Goal: Information Seeking & Learning: Find specific page/section

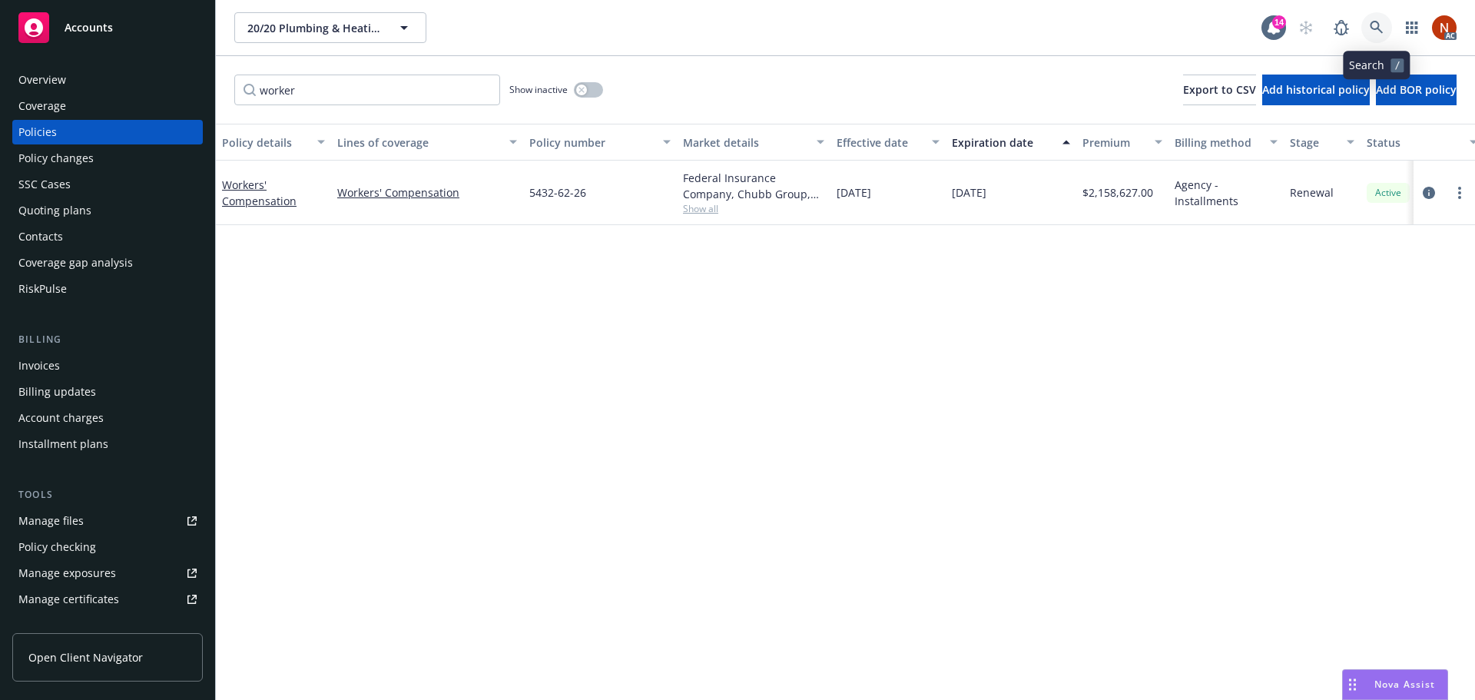
click at [1372, 34] on link at bounding box center [1377, 27] width 31 height 31
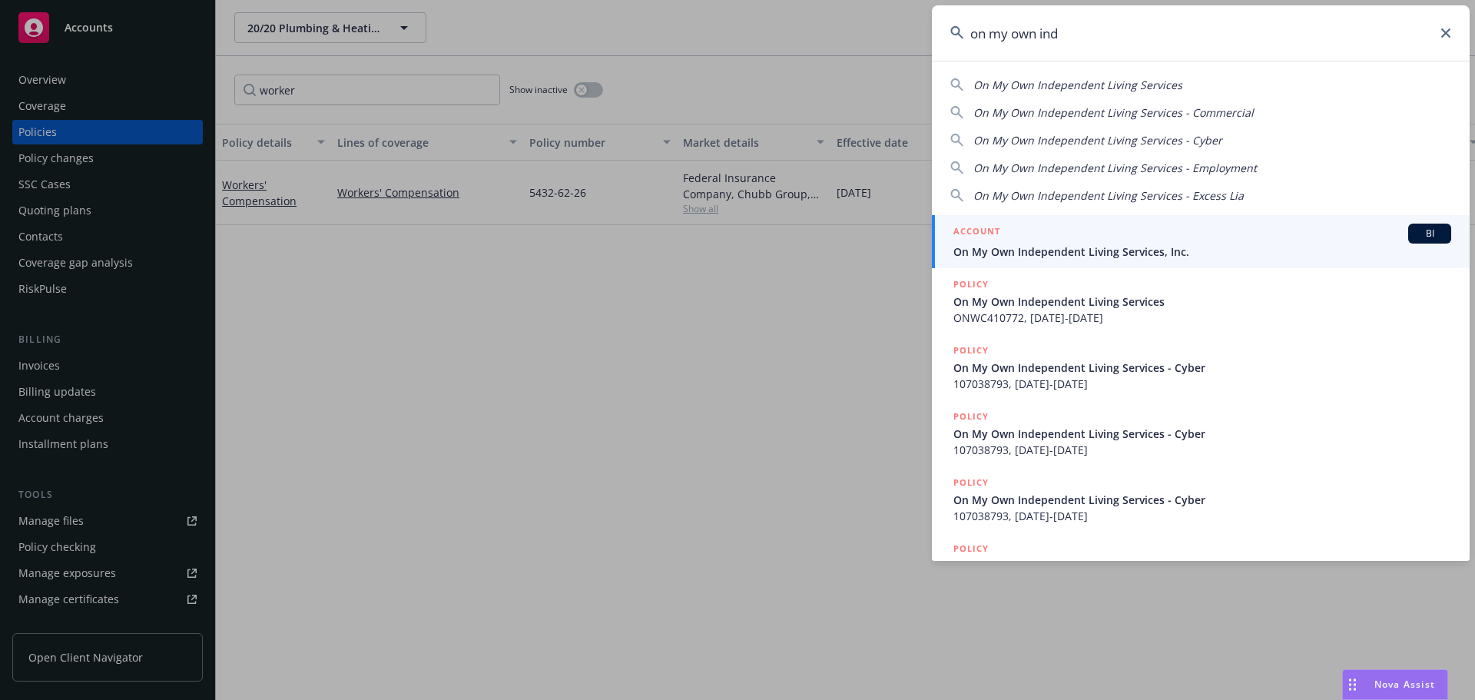
type input "on my own ind"
click at [1206, 242] on div "ACCOUNT BI" at bounding box center [1203, 234] width 498 height 20
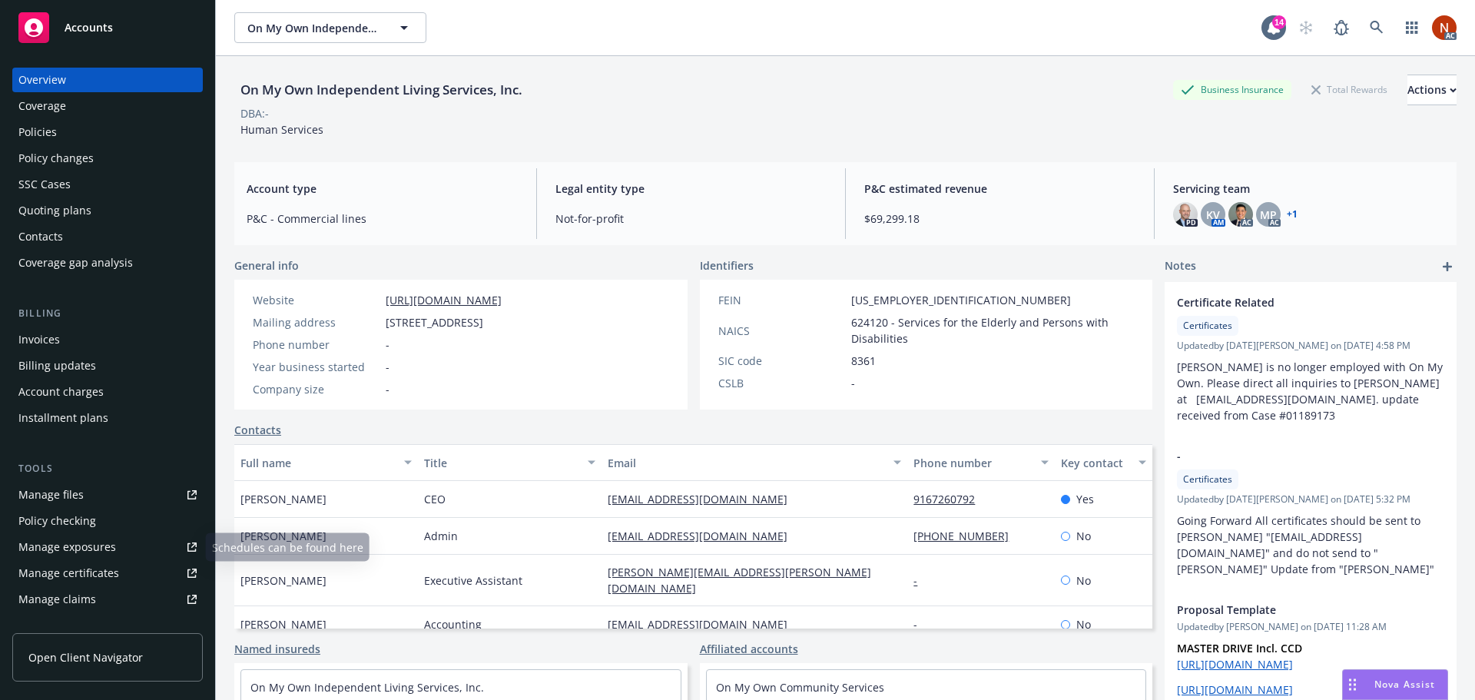
click at [74, 498] on div "Manage files" at bounding box center [50, 495] width 65 height 25
click at [78, 131] on div "Policies" at bounding box center [107, 132] width 178 height 25
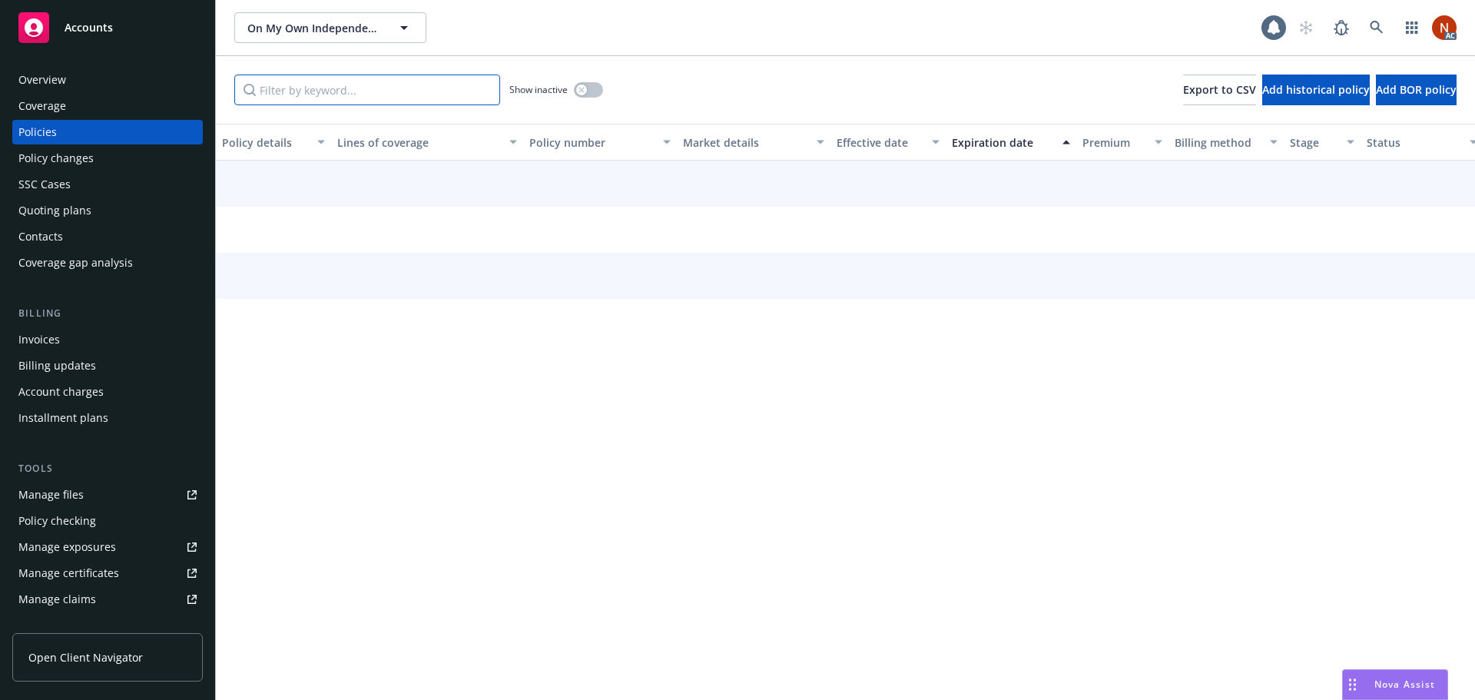
click at [307, 98] on input "Filter by keyword..." at bounding box center [367, 90] width 266 height 31
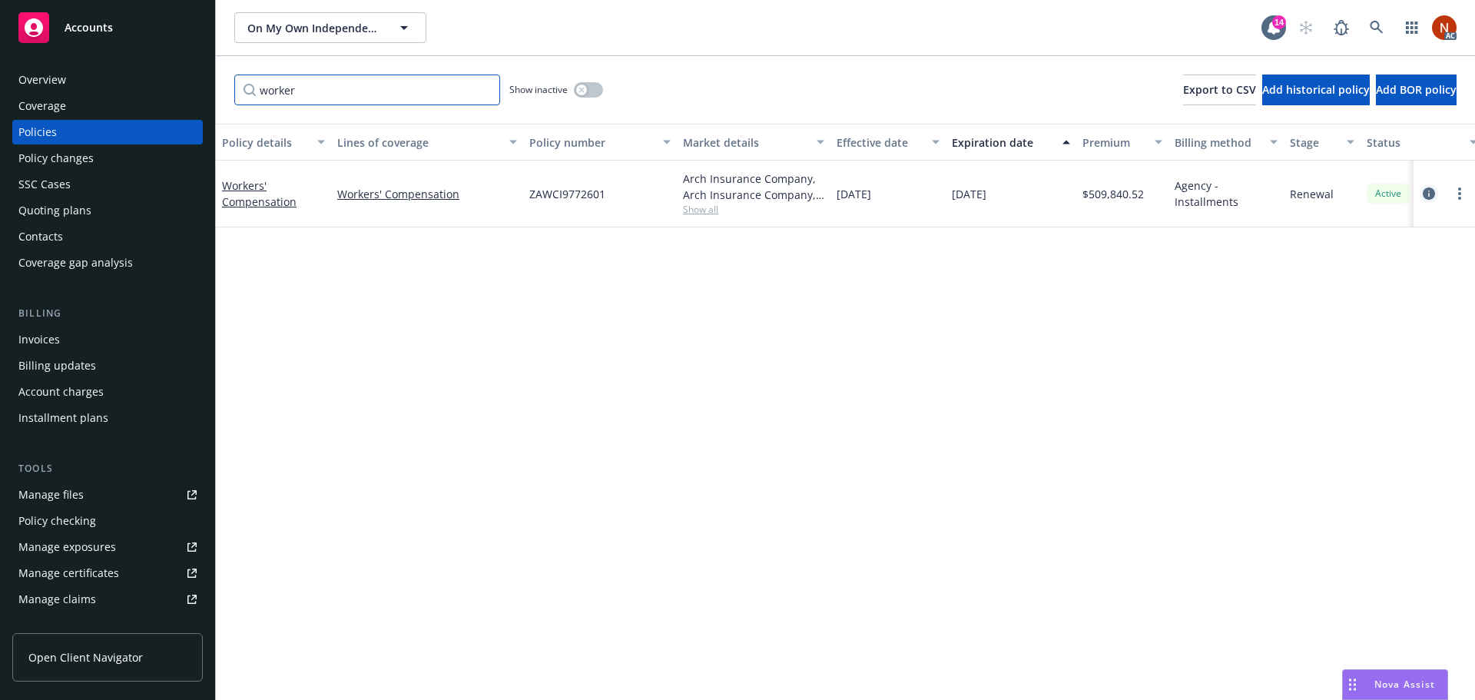
type input "worker"
click at [1422, 191] on link "circleInformation" at bounding box center [1429, 193] width 18 height 18
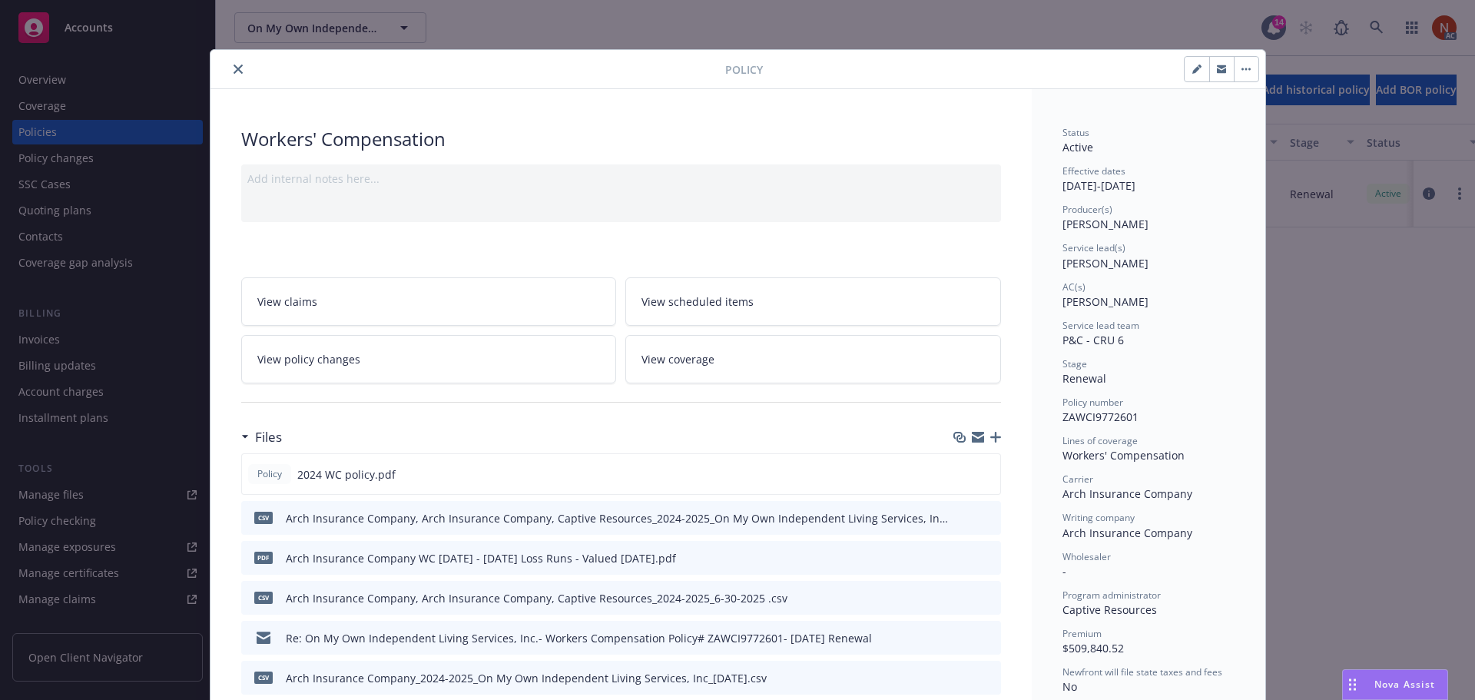
scroll to position [231, 0]
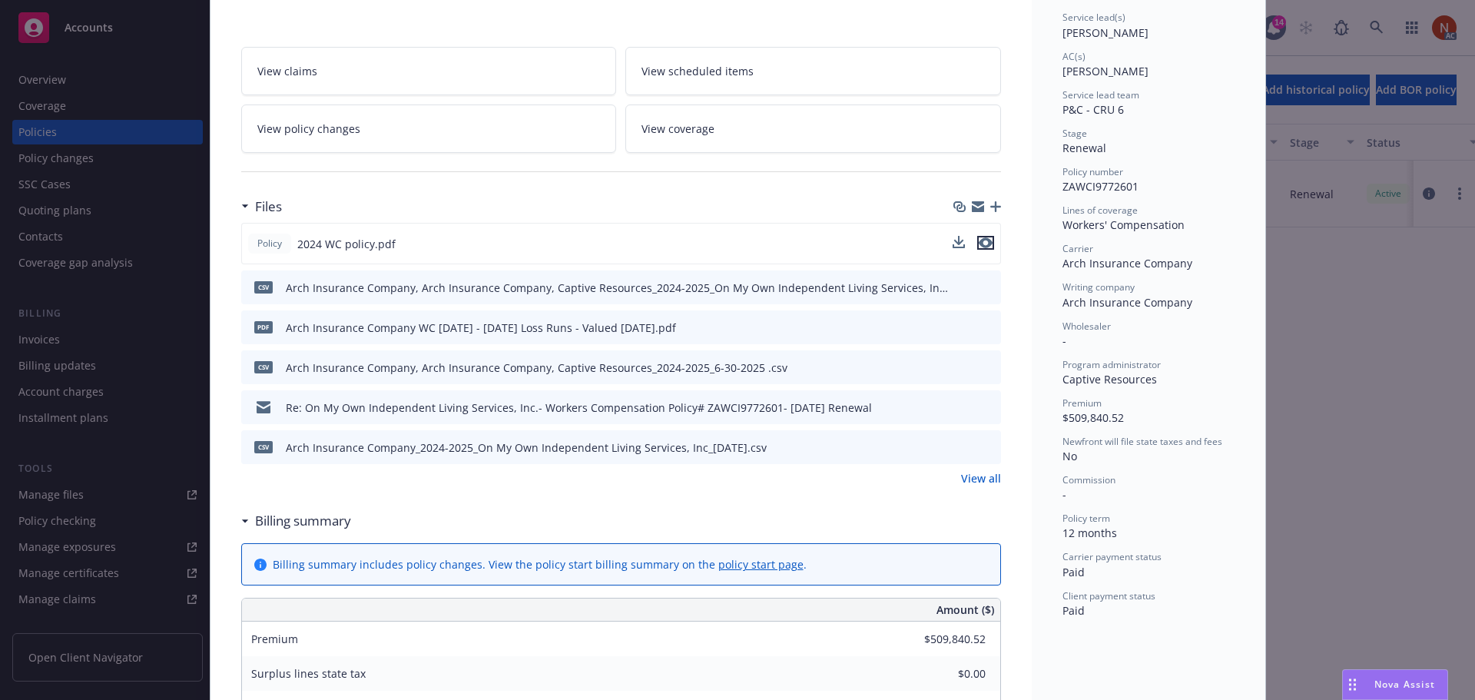
click at [983, 244] on icon "preview file" at bounding box center [986, 242] width 14 height 11
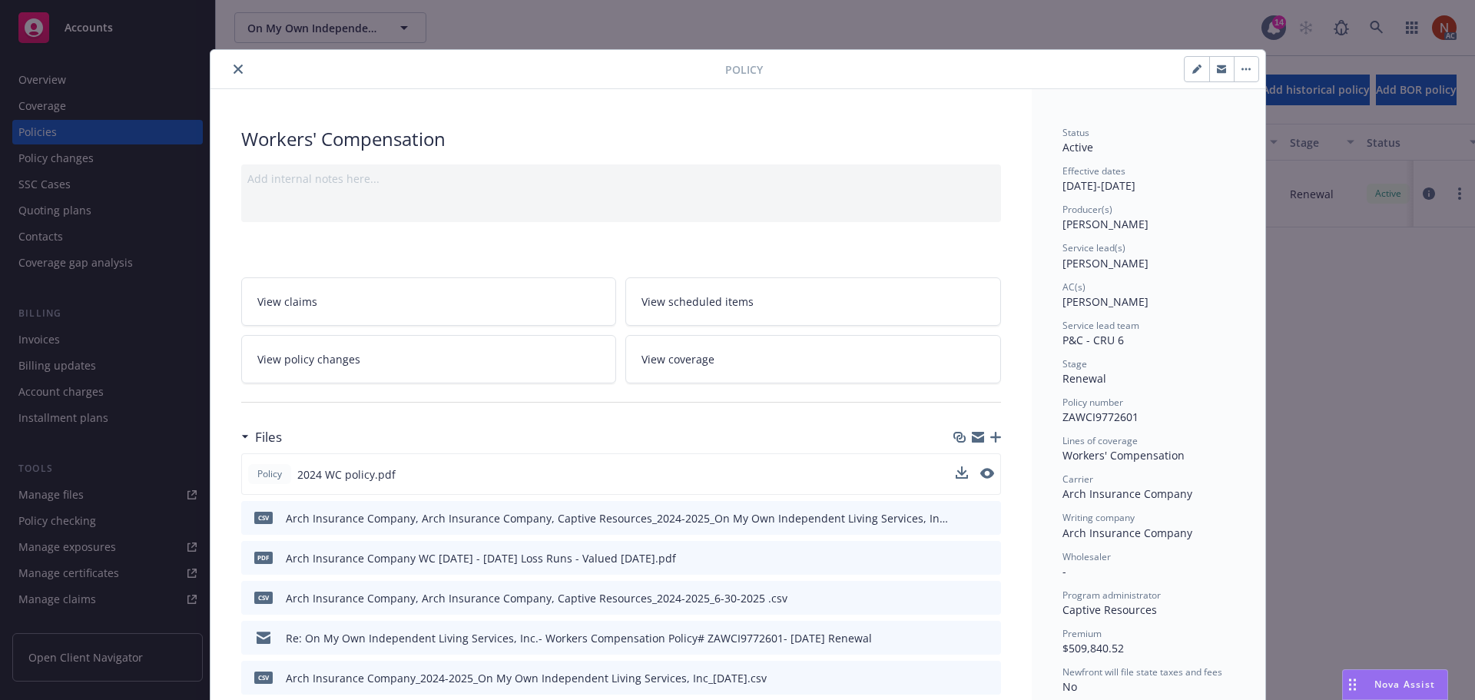
click at [235, 63] on button "close" at bounding box center [238, 69] width 18 height 18
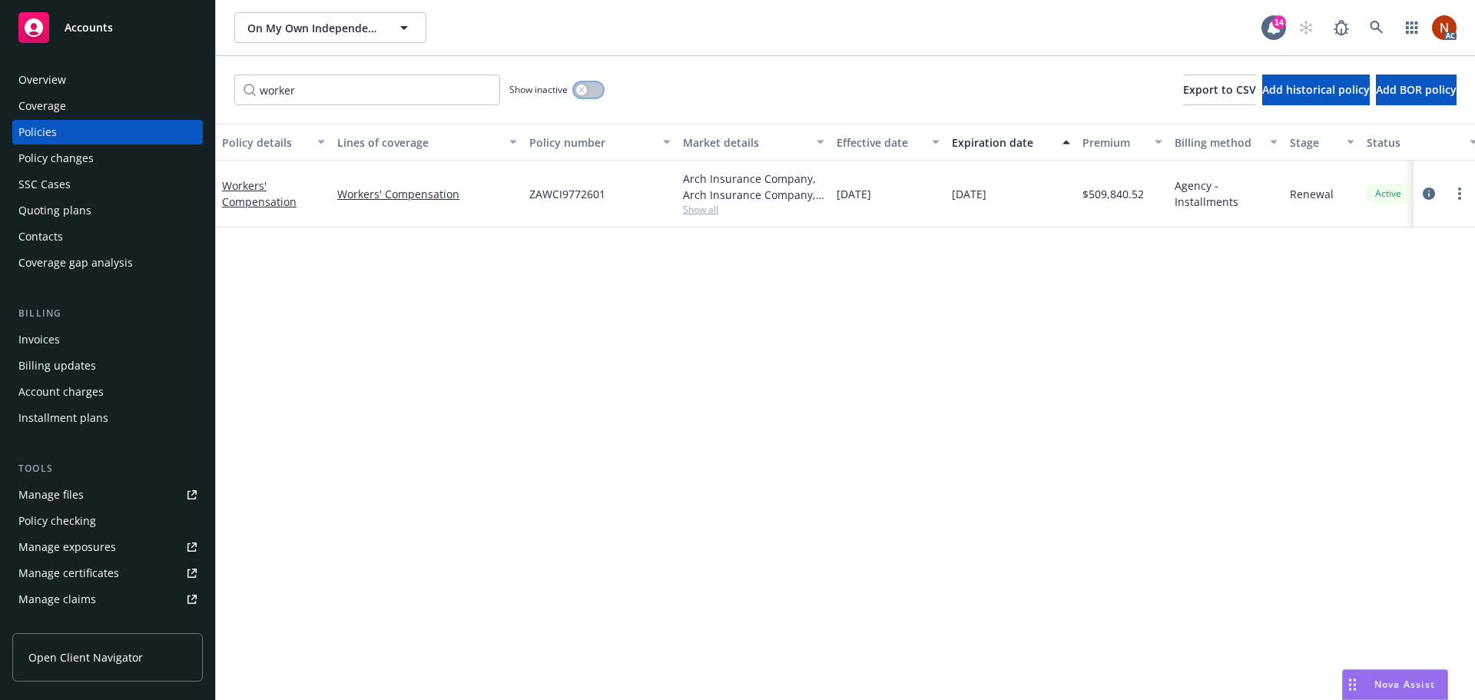
click at [584, 91] on icon "button" at bounding box center [582, 90] width 6 height 6
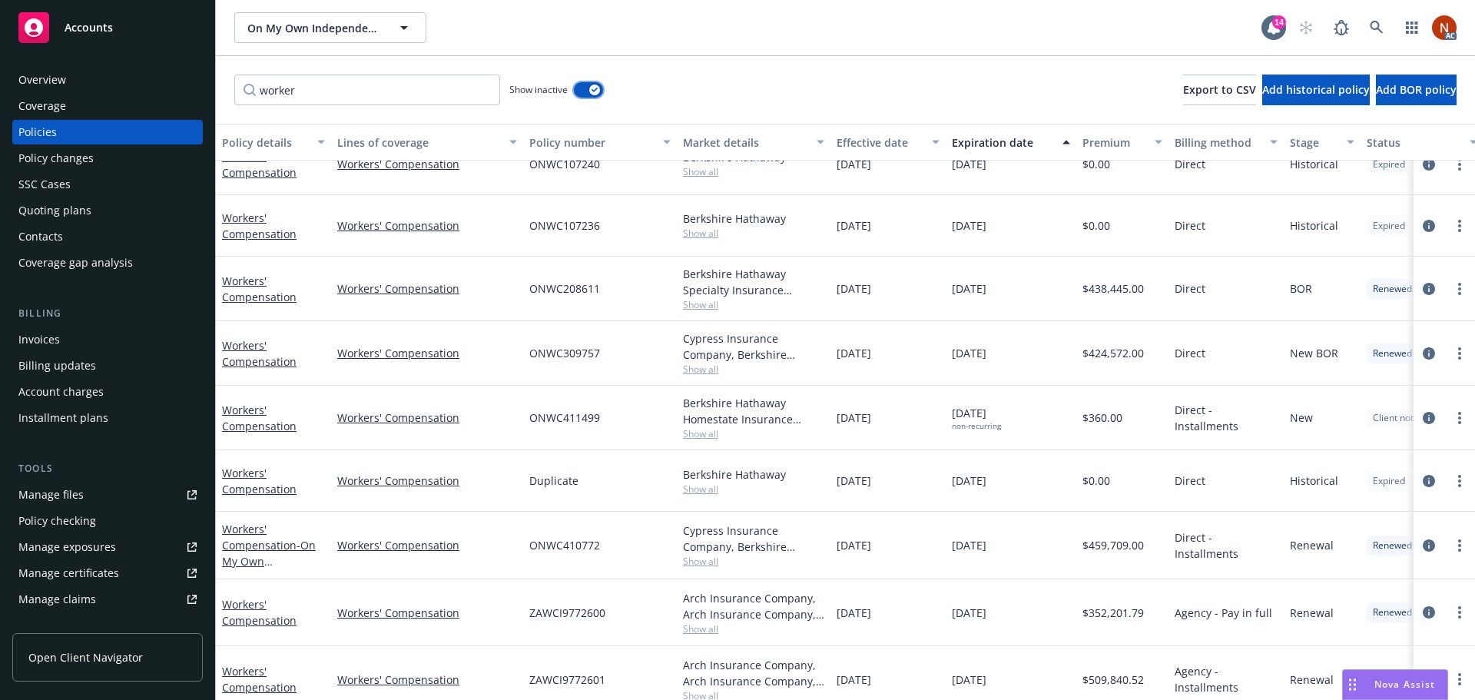
scroll to position [297, 0]
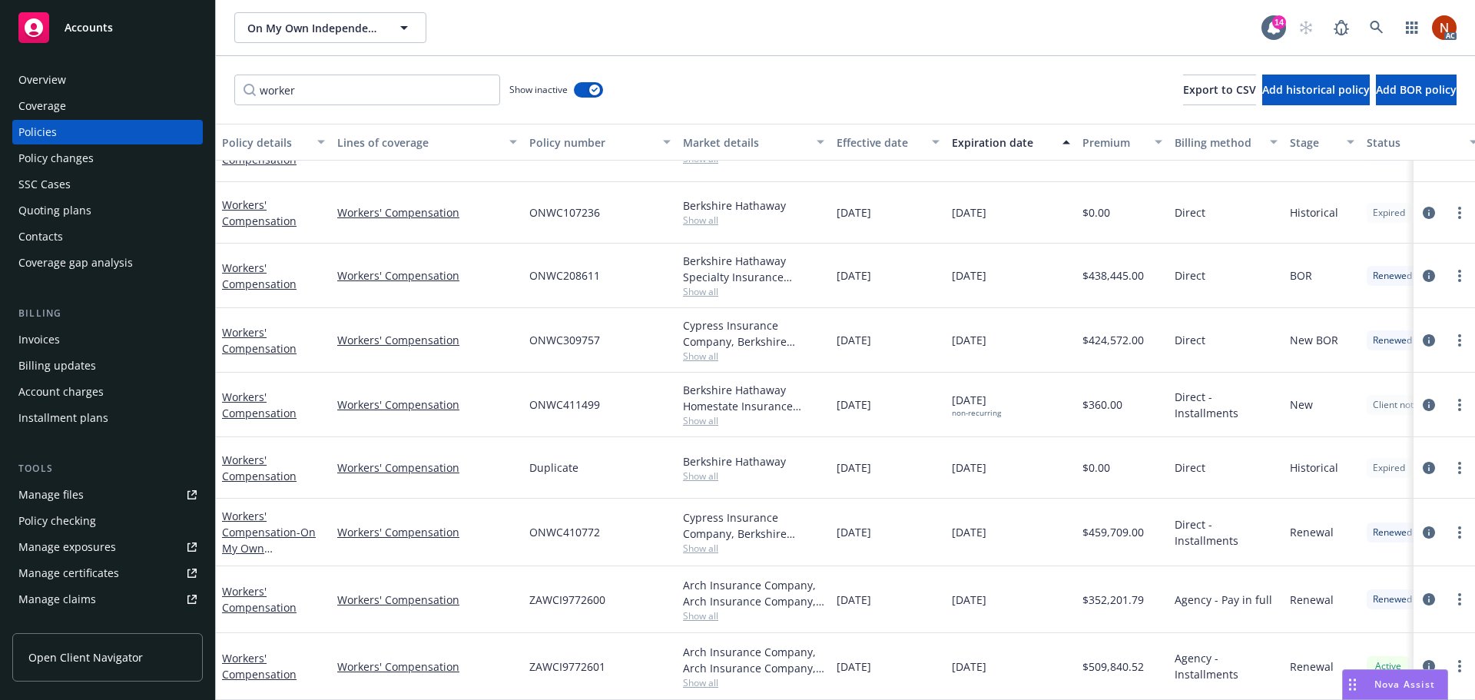
drag, startPoint x: 1043, startPoint y: 588, endPoint x: 835, endPoint y: 592, distance: 207.5
click at [835, 592] on div "Workers' Compensation Workers' Compensation ZAWCI9772600 Arch Insurance Company…" at bounding box center [957, 599] width 1483 height 67
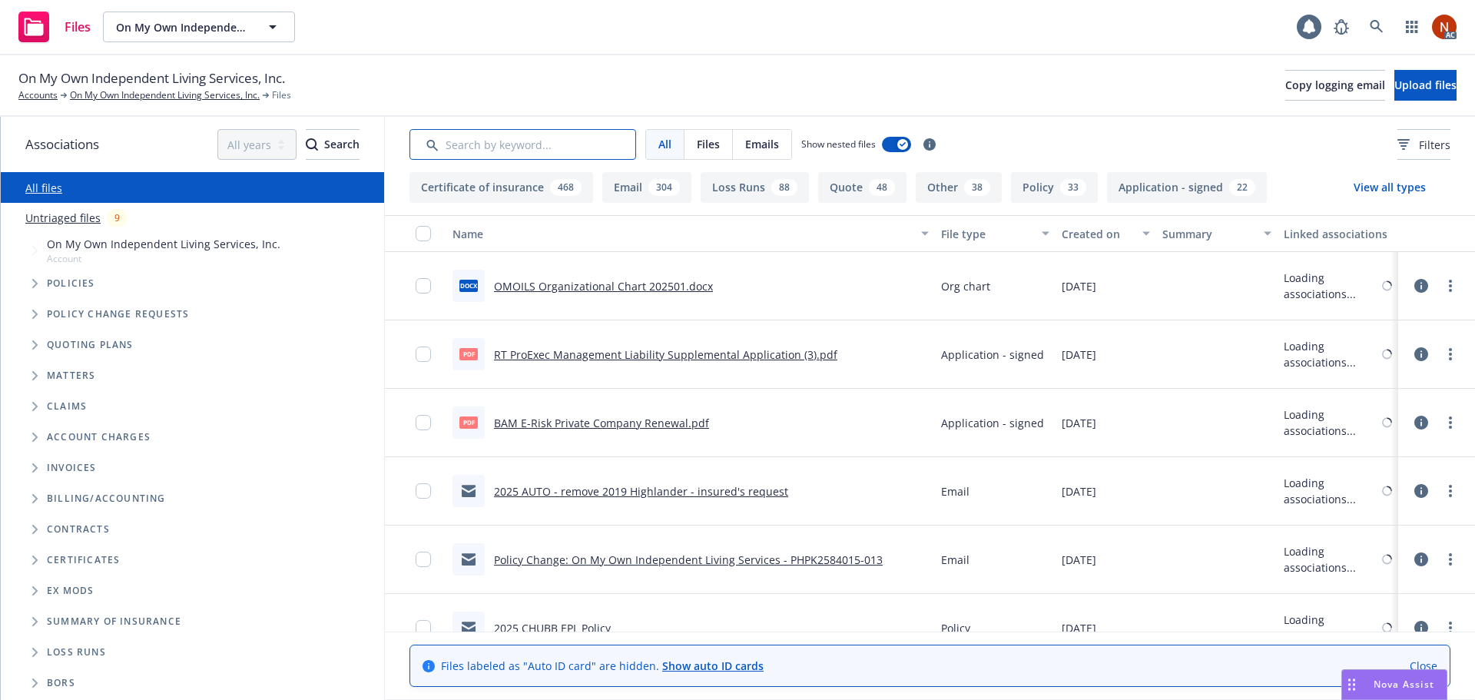
click at [557, 150] on input "Search by keyword..." at bounding box center [523, 144] width 227 height 31
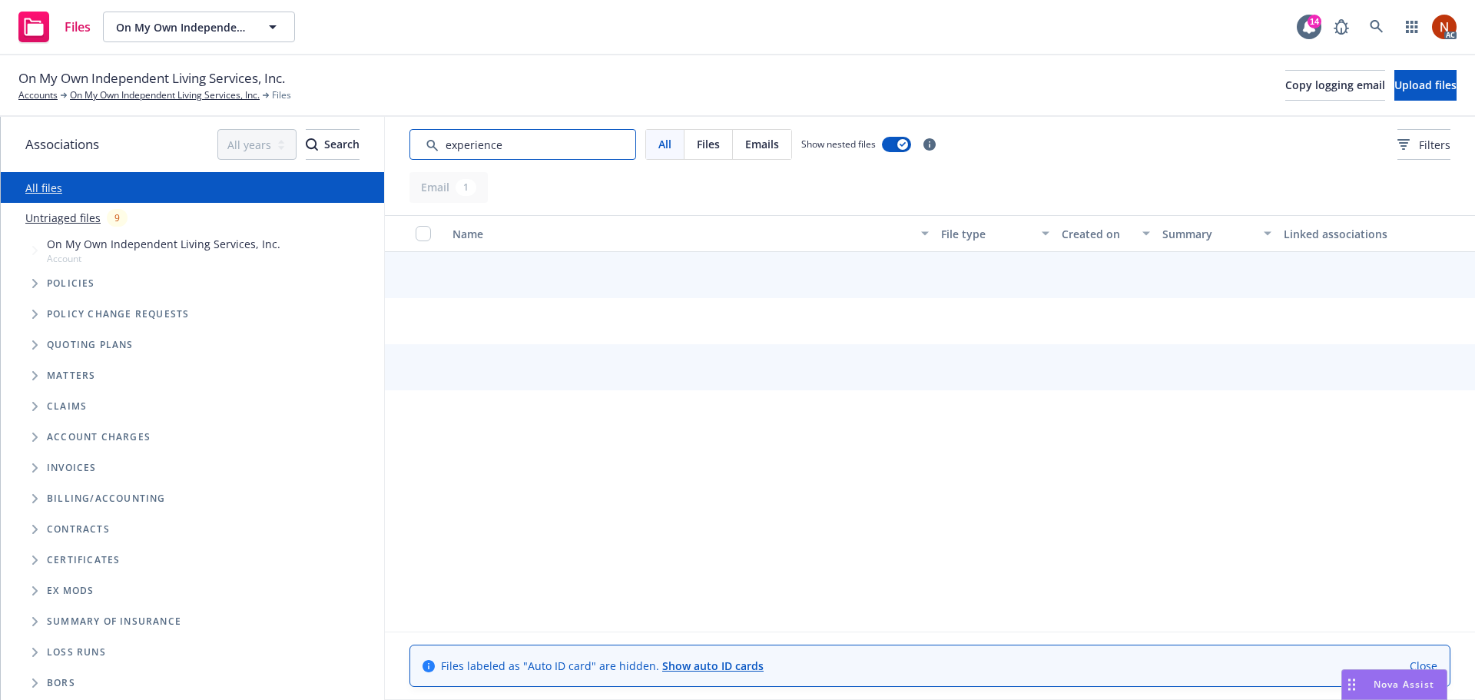
type input "experience"
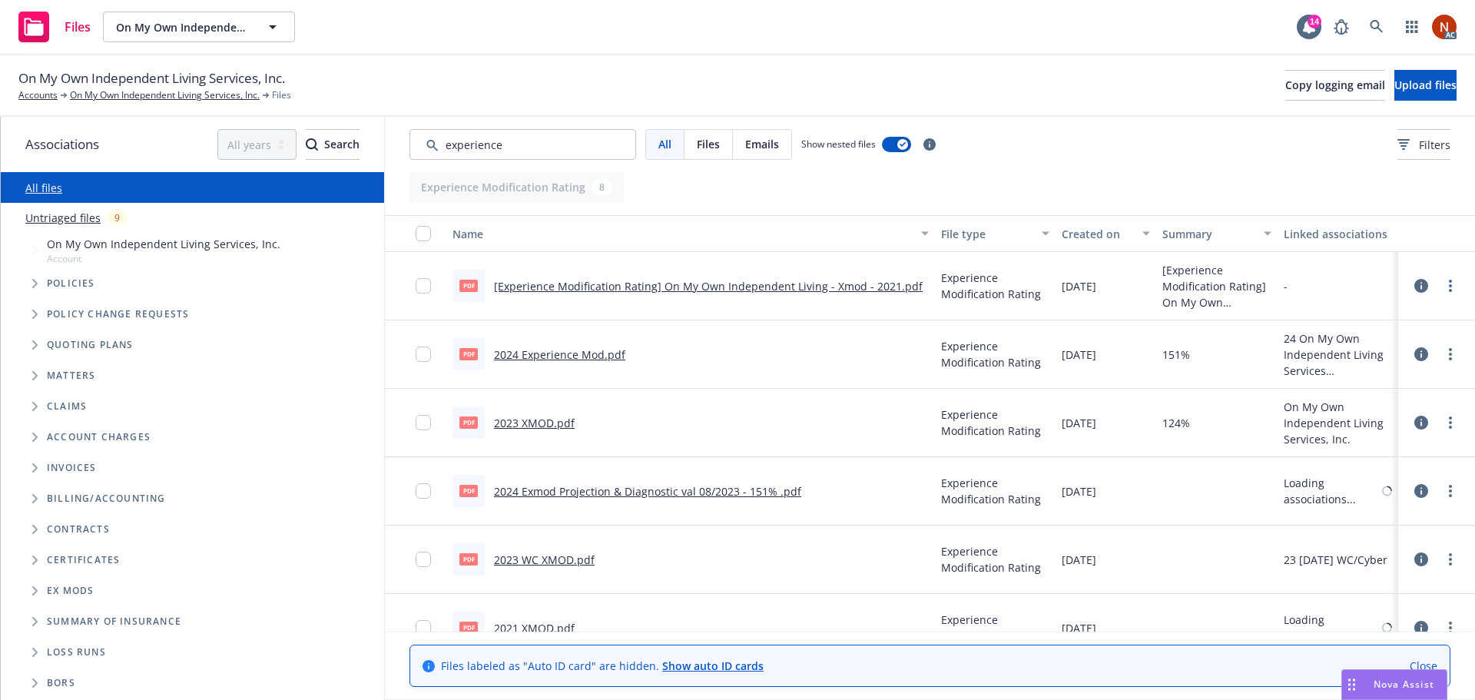
click at [1093, 234] on div "Created on" at bounding box center [1097, 234] width 71 height 16
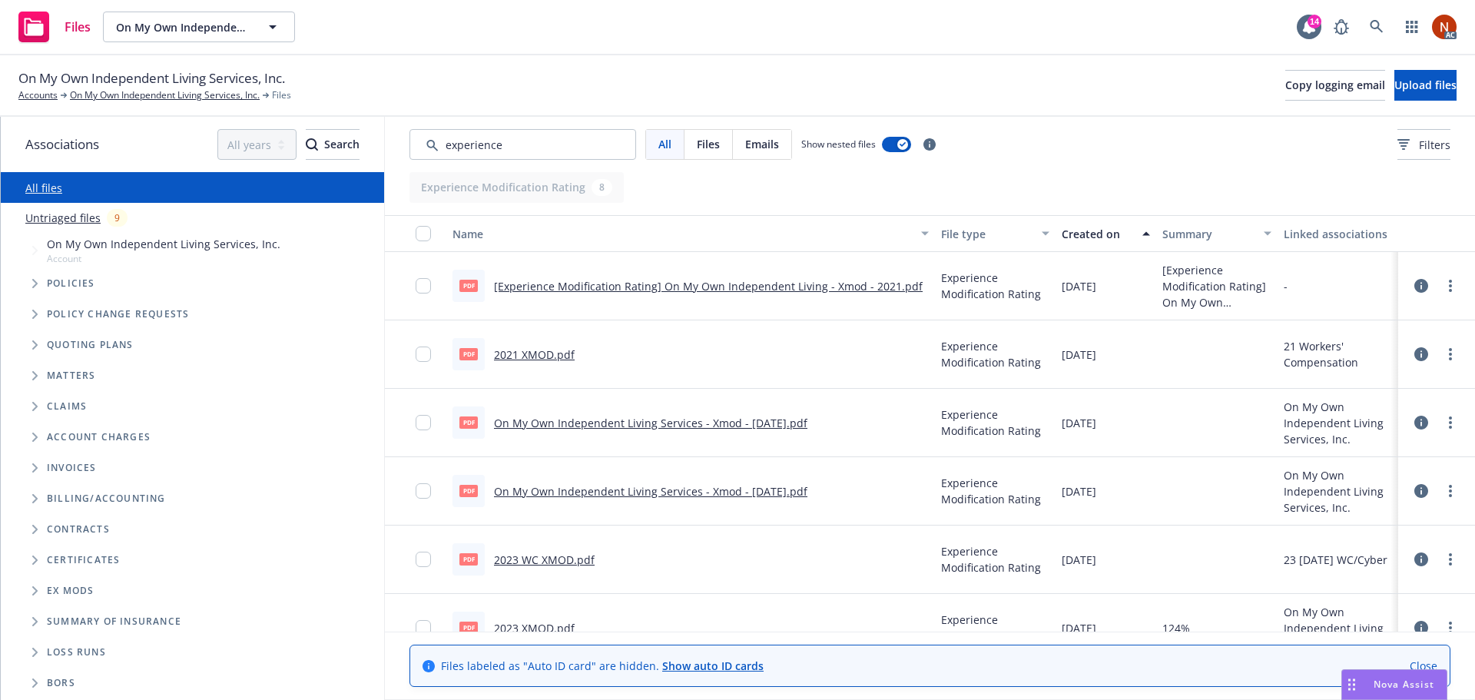
click at [1077, 235] on div "Created on" at bounding box center [1097, 234] width 71 height 16
